Goal: Information Seeking & Learning: Learn about a topic

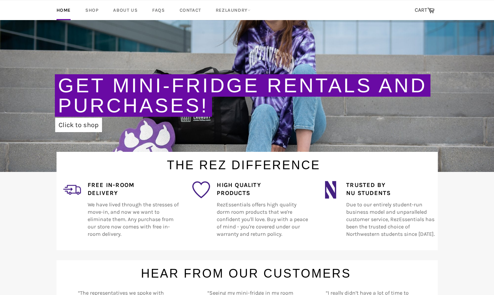
scroll to position [100, 0]
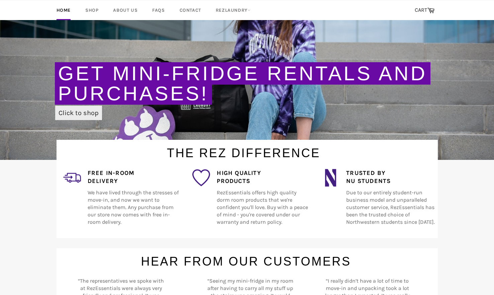
click at [80, 112] on link "Click to shop" at bounding box center [78, 113] width 47 height 14
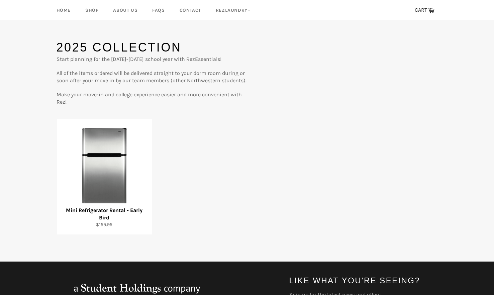
scroll to position [100, 0]
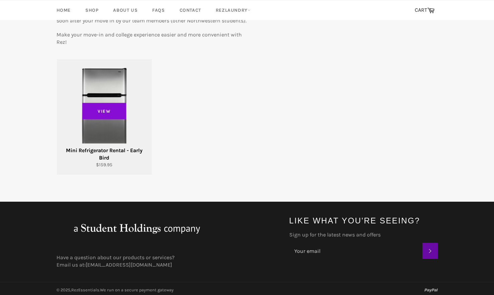
click at [102, 111] on span "View" at bounding box center [104, 111] width 44 height 17
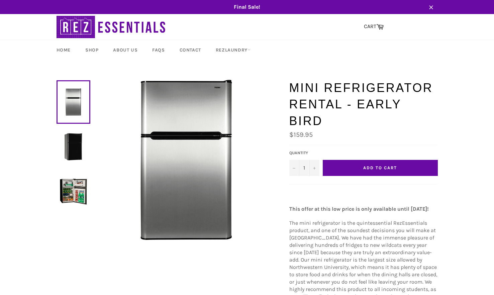
click at [73, 146] on img at bounding box center [73, 146] width 27 height 27
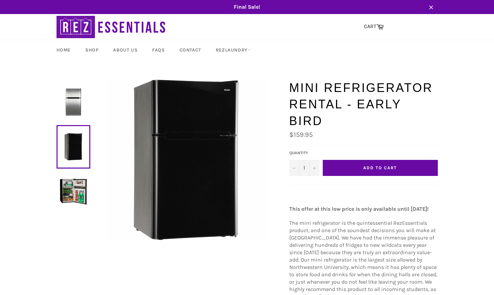
click at [73, 189] on img at bounding box center [73, 191] width 27 height 27
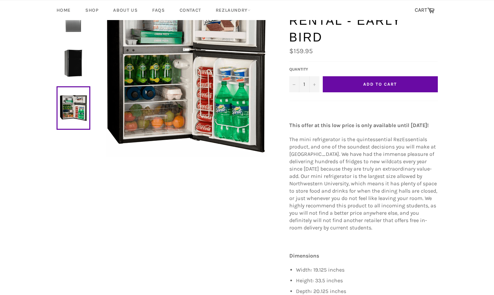
scroll to position [37, 0]
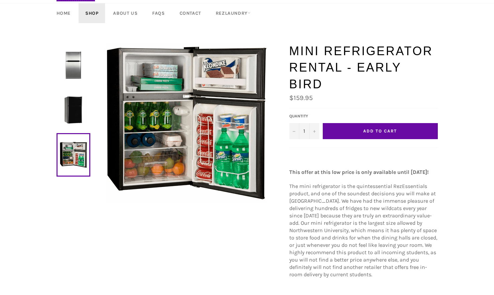
click at [92, 14] on link "Shop" at bounding box center [92, 13] width 26 height 20
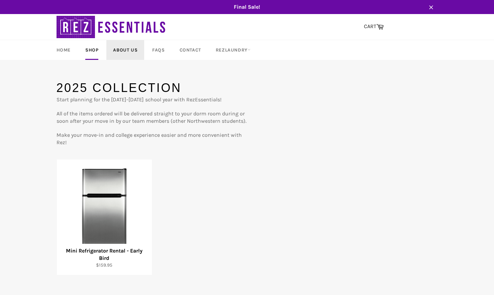
click at [120, 51] on link "About Us" at bounding box center [125, 50] width 38 height 20
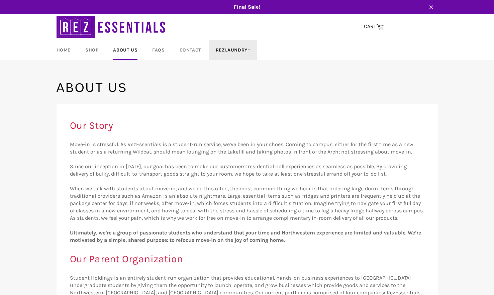
click at [237, 49] on link "RezLaundry" at bounding box center [233, 50] width 48 height 20
click at [236, 90] on link "Laundry Plans" at bounding box center [240, 88] width 57 height 11
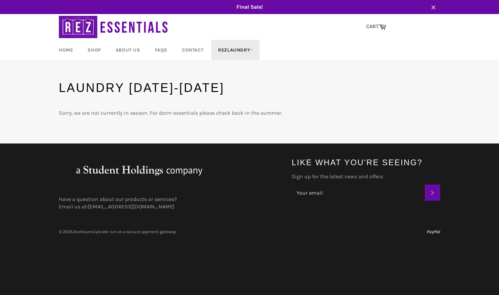
click at [237, 48] on link "RezLaundry" at bounding box center [235, 50] width 48 height 20
click at [238, 99] on link "How It Works" at bounding box center [243, 99] width 57 height 11
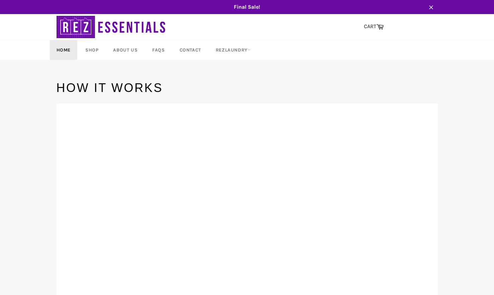
click at [66, 49] on link "Home" at bounding box center [63, 50] width 27 height 20
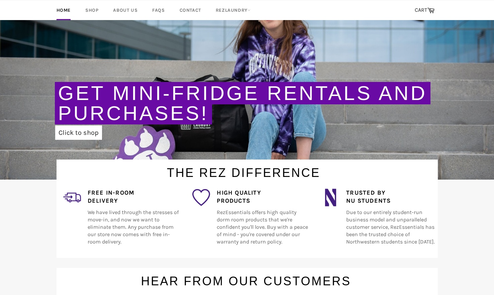
scroll to position [49, 0]
